Goal: Information Seeking & Learning: Learn about a topic

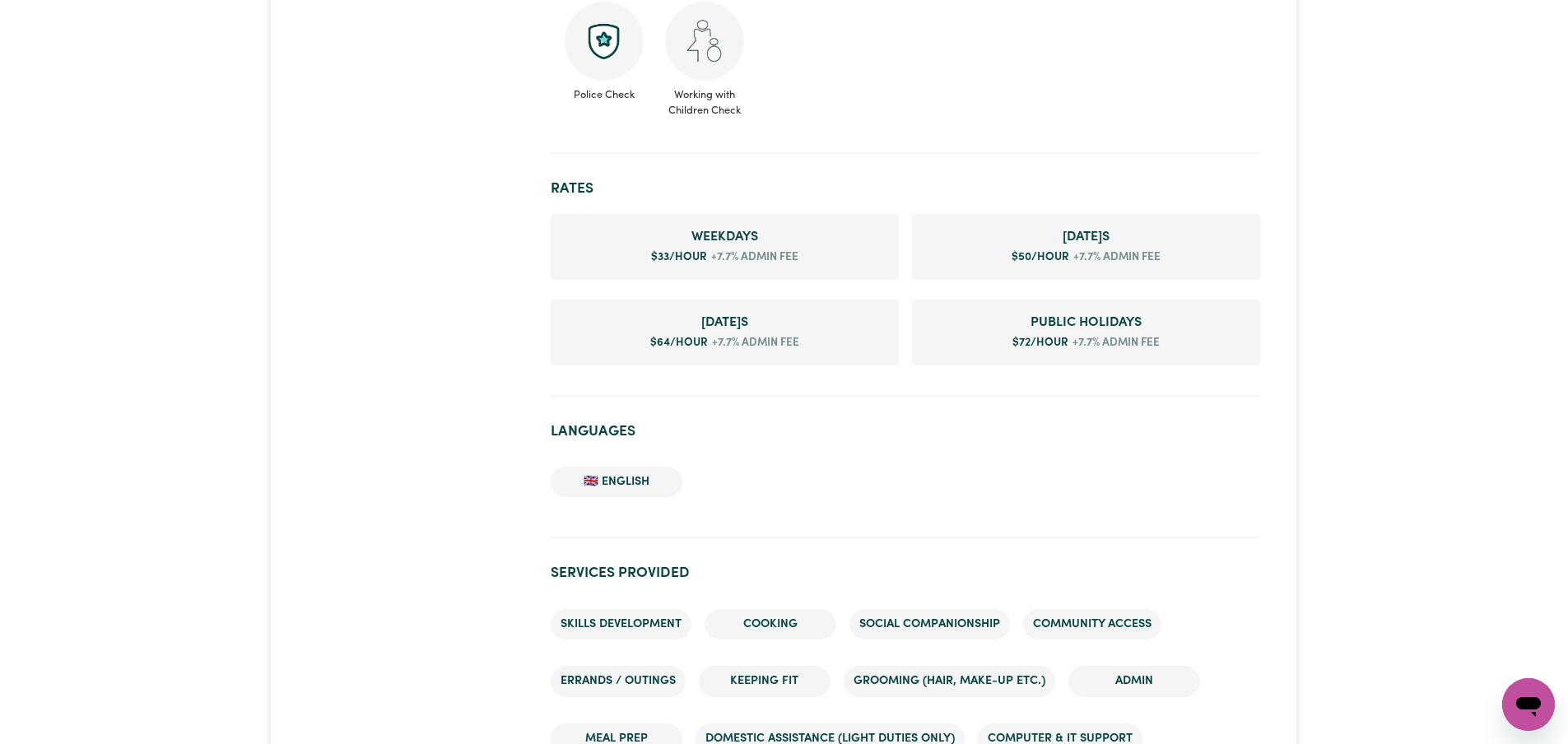
scroll to position [1298, 0]
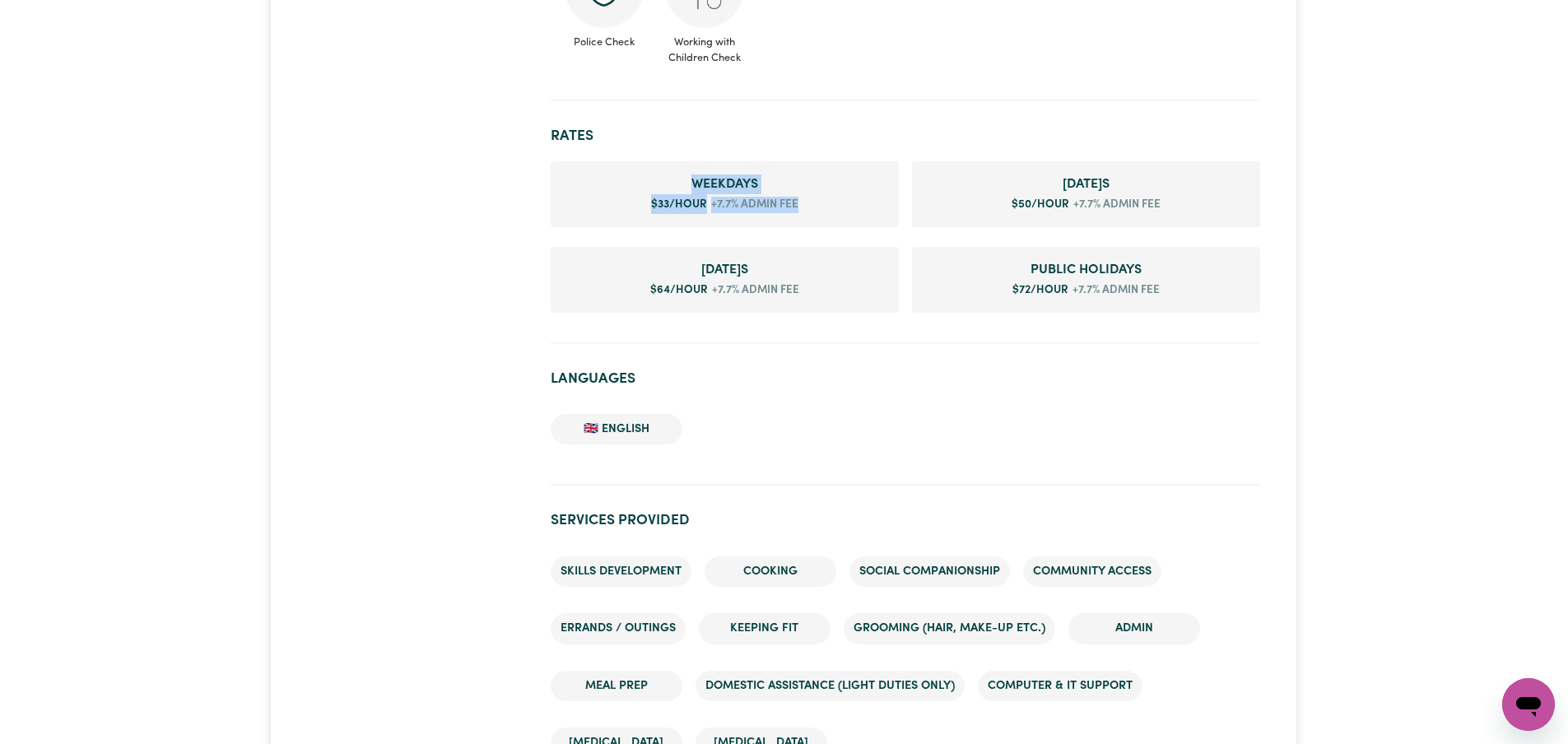
drag, startPoint x: 803, startPoint y: 209, endPoint x: 615, endPoint y: 190, distance: 189.0
click at [614, 190] on li "Weekday s $ 33 /hour +7.7% admin fee" at bounding box center [724, 194] width 348 height 66
